Goal: Information Seeking & Learning: Find specific fact

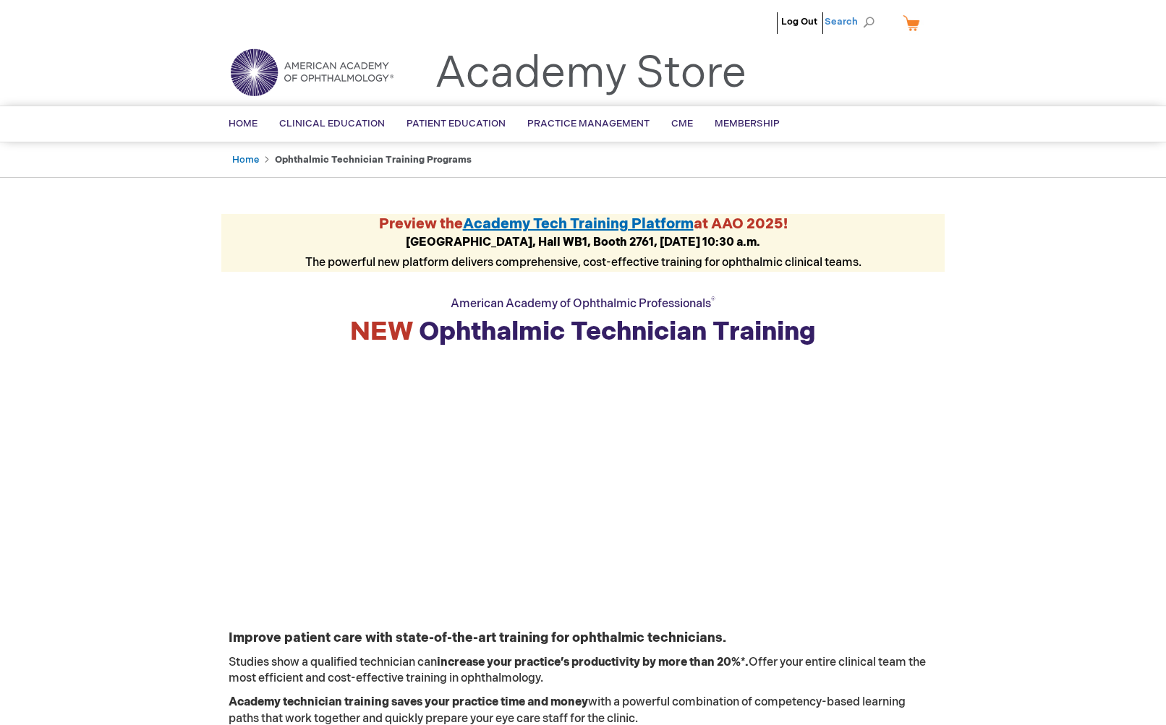
click at [862, 22] on span "Search" at bounding box center [851, 21] width 55 height 29
paste input "Know Before You Go: Your Guide to AAOE at AAO 2025"
type input "Know Before You Go: Your Guide to AAOE at AAO 2025"
click at [863, 11] on button "Search" at bounding box center [869, 22] width 12 height 23
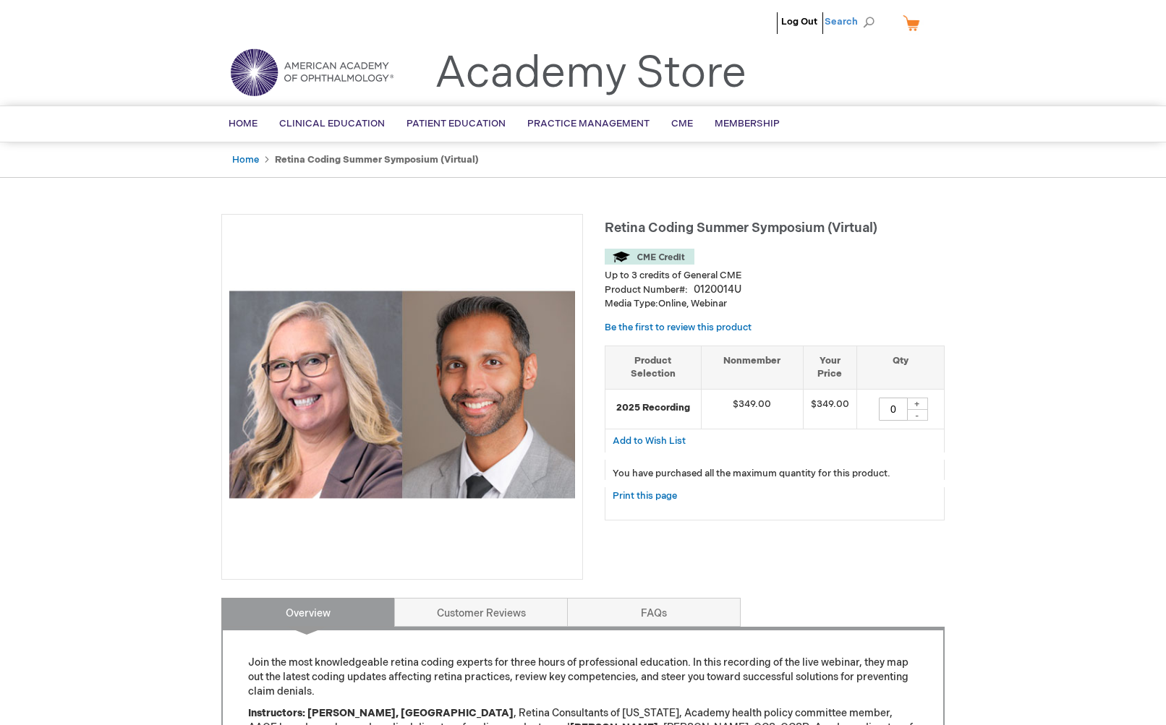
click at [852, 20] on span "Search" at bounding box center [851, 21] width 55 height 29
paste input "Know Before You Go: Your Guide to AAOE at AAO 2025"
type input "Know Before You Go: Your Guide to AAOE at AAO 2025"
click at [863, 11] on button "Search" at bounding box center [869, 22] width 12 height 23
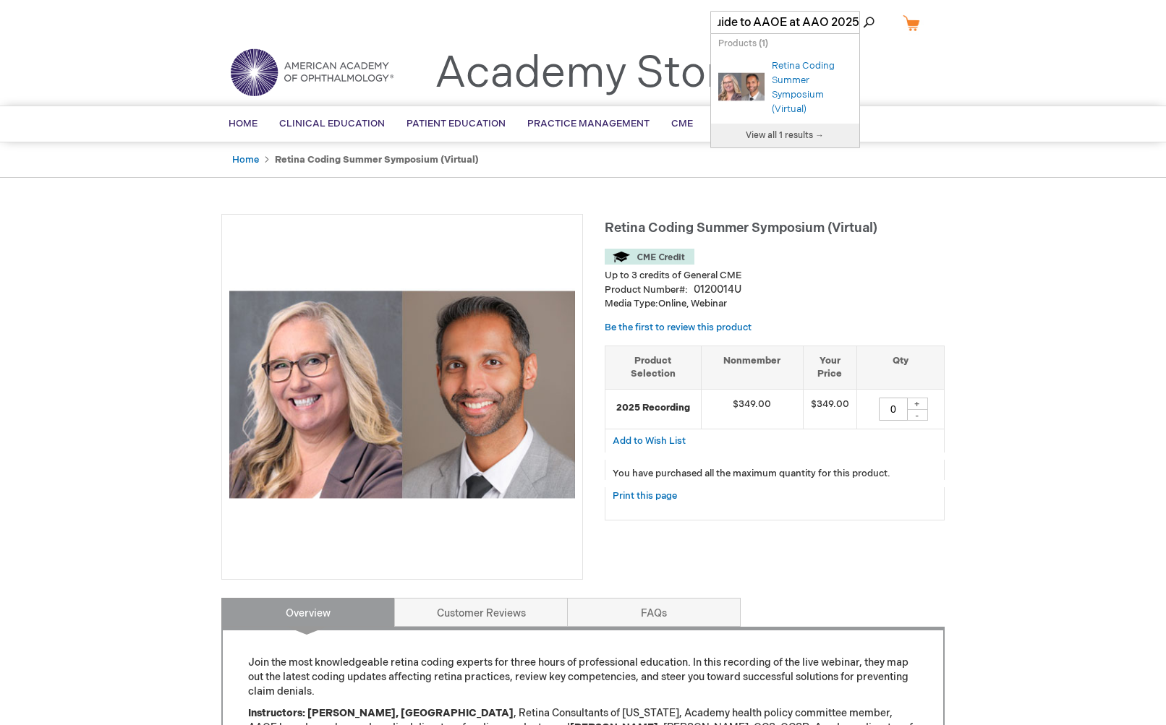
scroll to position [0, 0]
click at [777, 136] on span "View all 1 results →" at bounding box center [785, 135] width 78 height 11
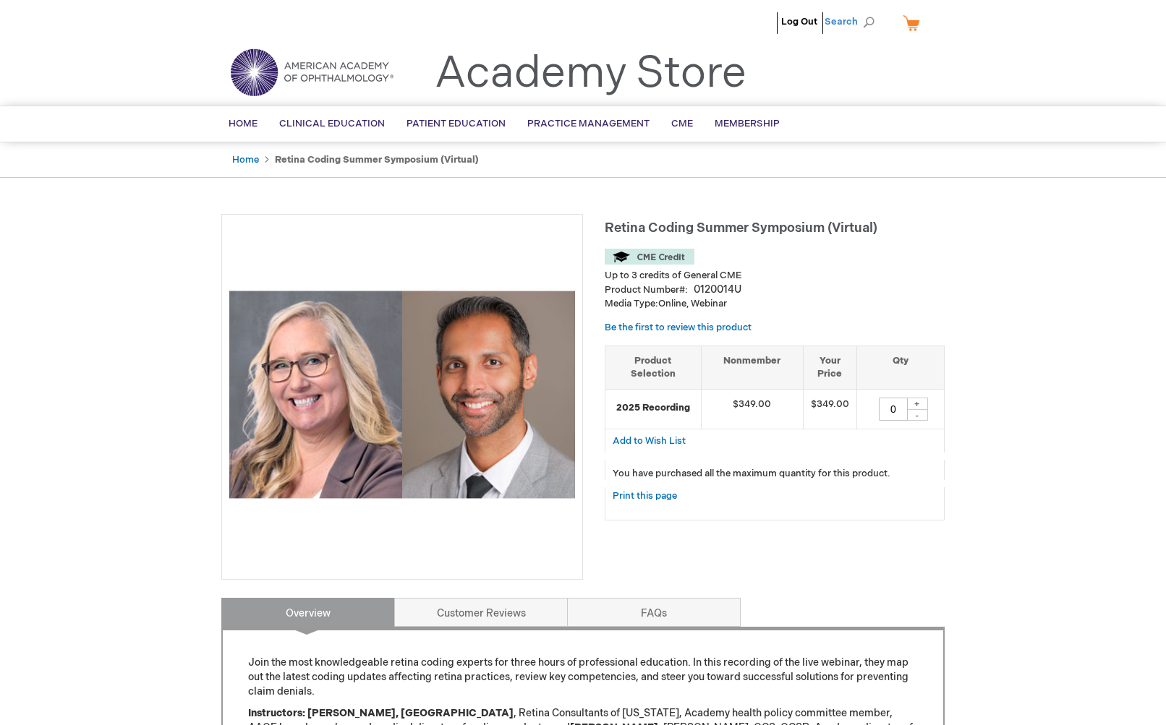
click at [863, 25] on span "Search" at bounding box center [851, 21] width 55 height 29
paste input "0125083W"
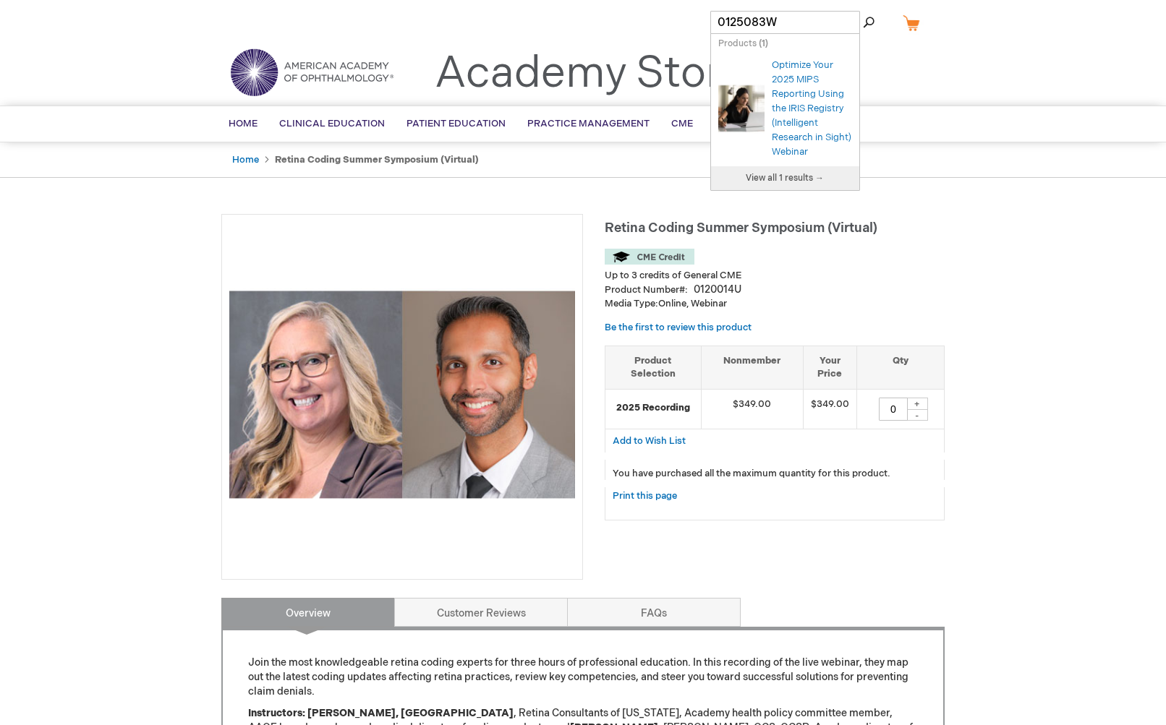
type input "0125083W"
click at [863, 11] on button "Search" at bounding box center [869, 22] width 12 height 23
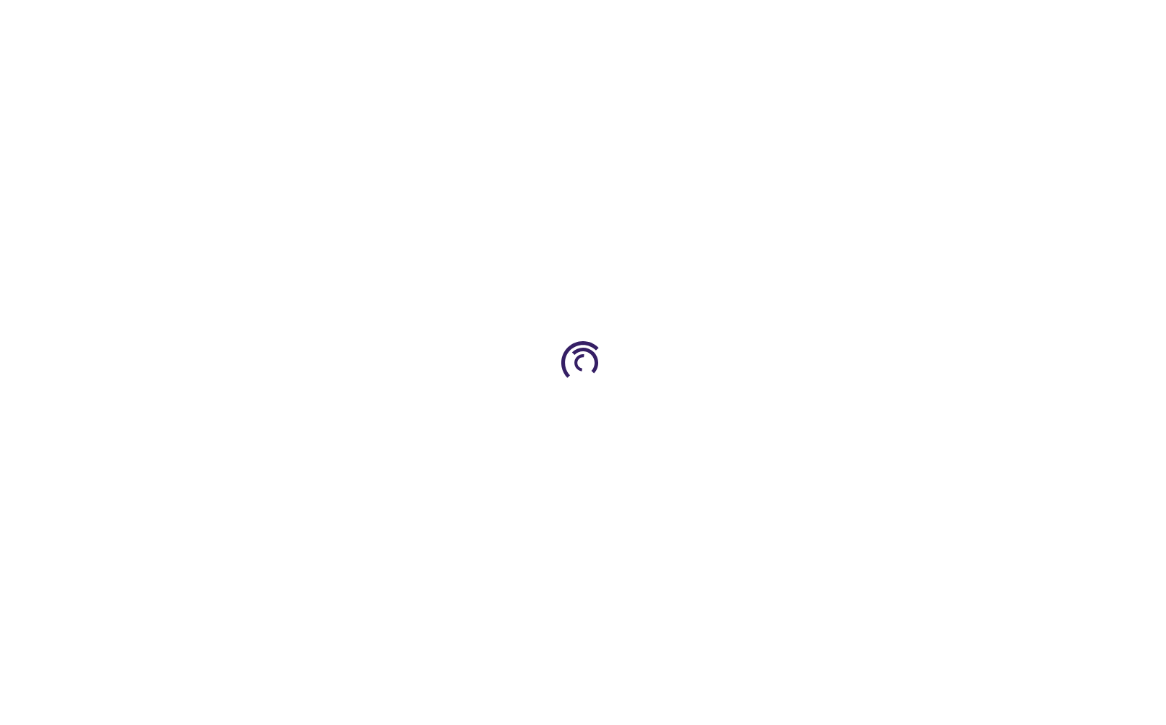
type input "0"
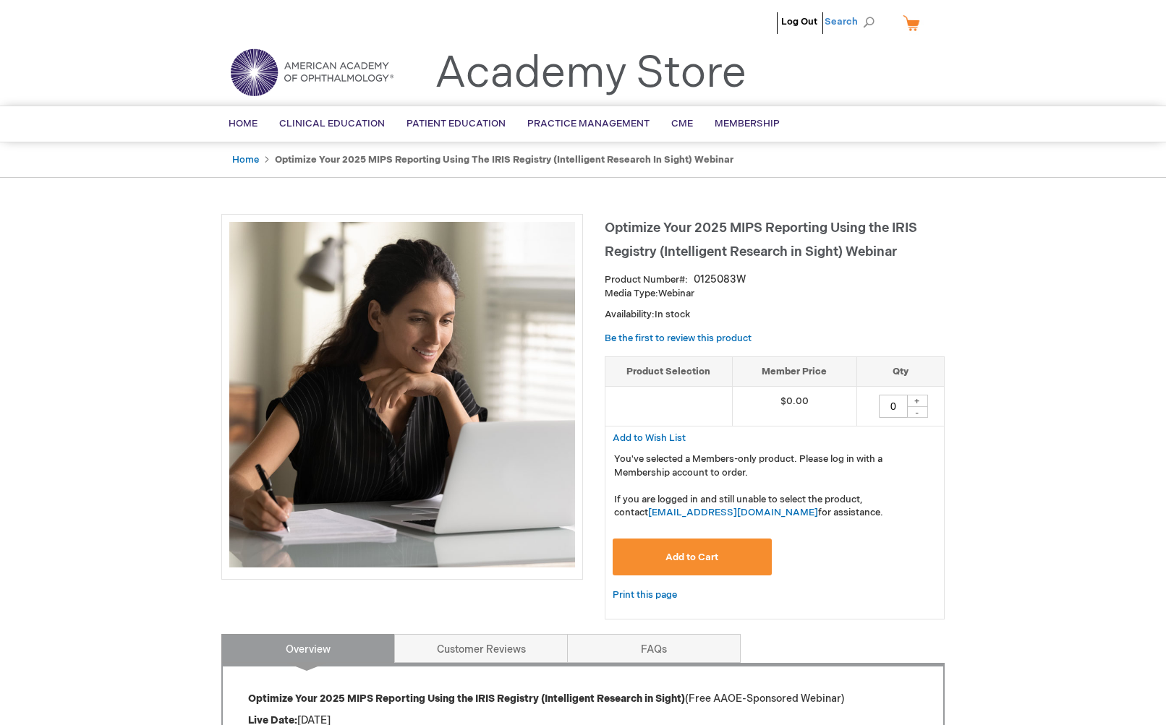
click at [866, 27] on span "Search" at bounding box center [851, 21] width 55 height 29
paste input "0125083W"
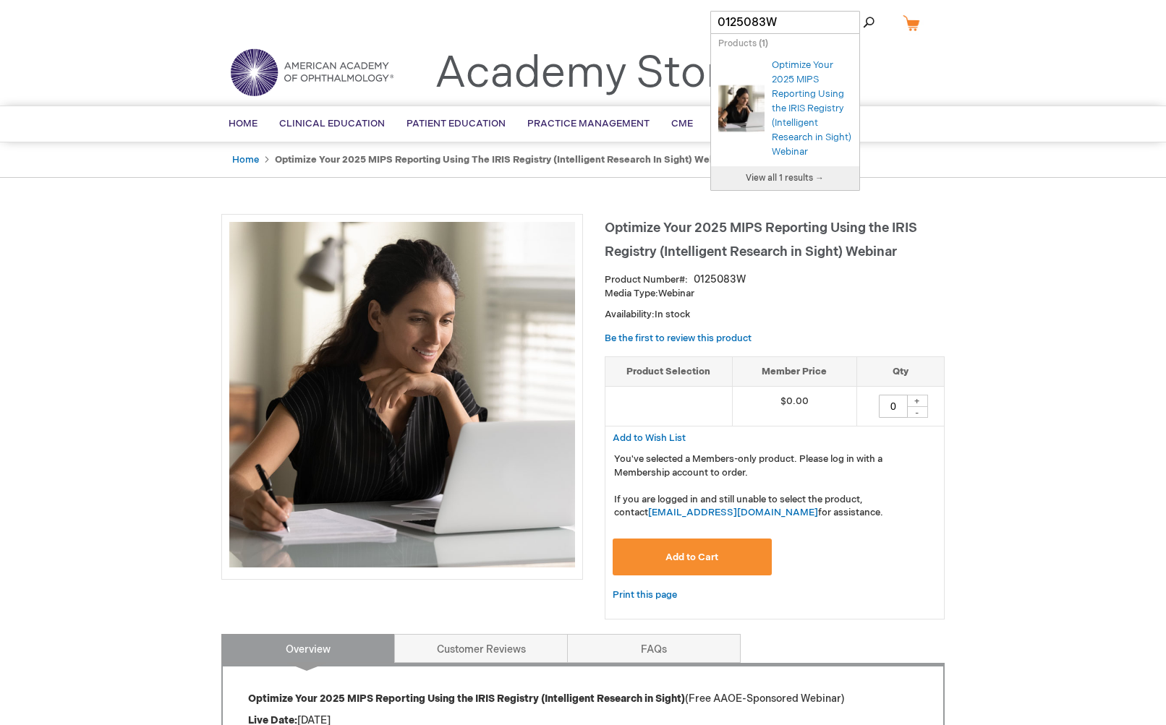
type input "0125083W"
click at [799, 184] on span "View all 1 results →" at bounding box center [785, 178] width 78 height 11
click at [785, 184] on span "View all 1 results →" at bounding box center [785, 178] width 78 height 11
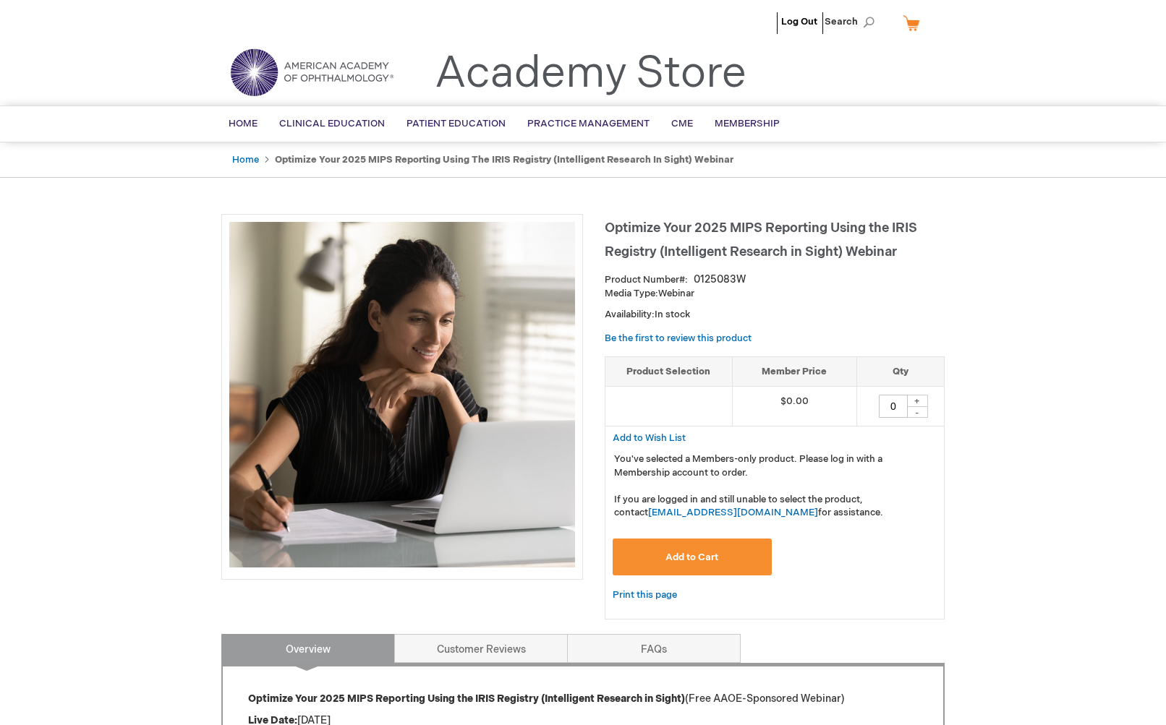
click at [746, 232] on span "Optimize Your 2025 MIPS Reporting Using the IRIS Registry (Intelligent Research…" at bounding box center [761, 240] width 312 height 39
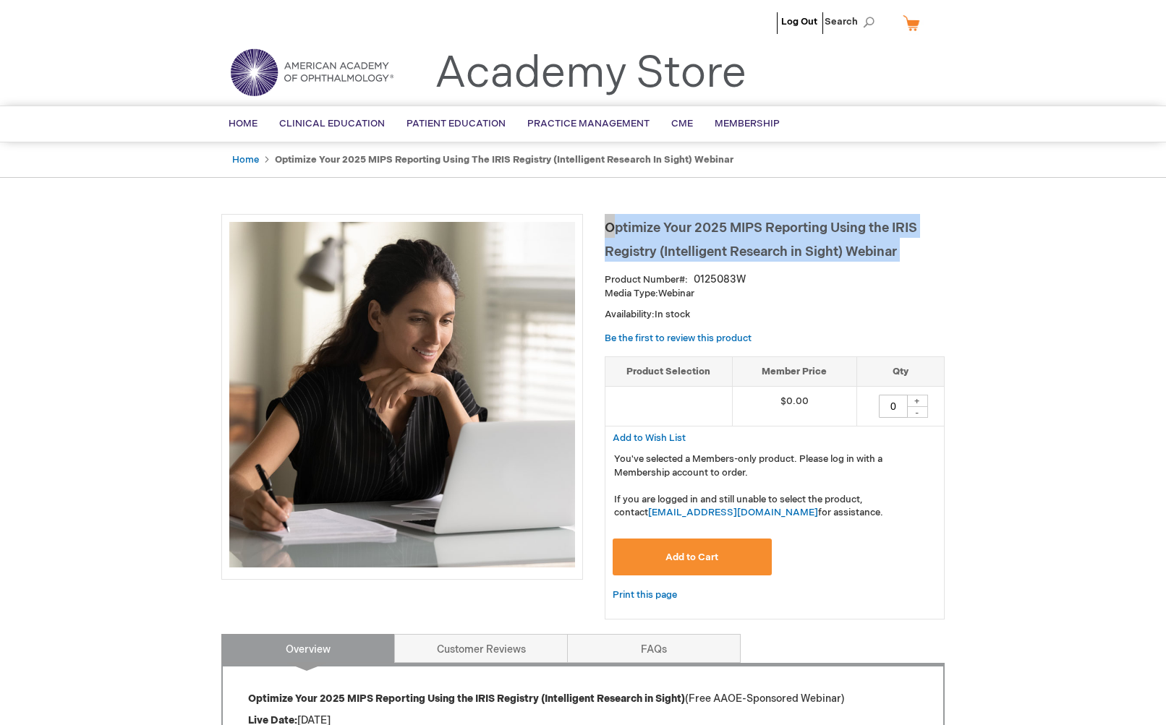
click at [746, 232] on span "Optimize Your 2025 MIPS Reporting Using the IRIS Registry (Intelligent Research…" at bounding box center [761, 240] width 312 height 39
copy div "Optimize Your 2025 MIPS Reporting Using the IRIS Registry (Intelligent Research…"
